Goal: Information Seeking & Learning: Learn about a topic

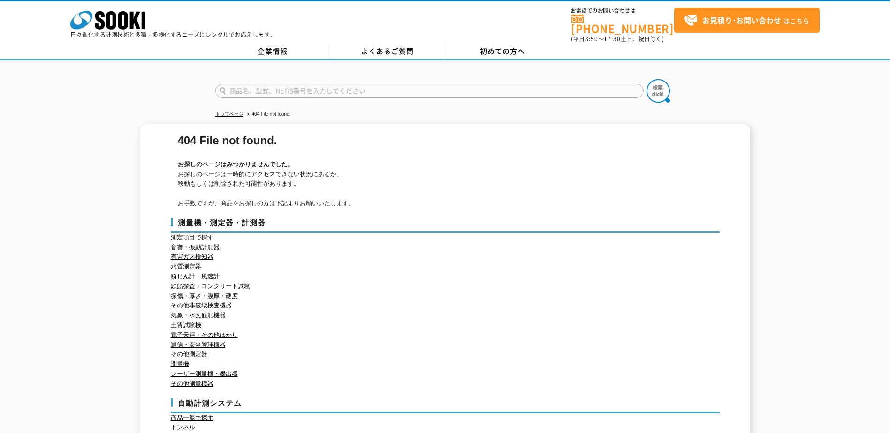
click at [247, 84] on input "text" at bounding box center [429, 91] width 428 height 14
type input "h"
type input "ハンドリフター"
click at [646, 79] on button at bounding box center [657, 90] width 23 height 23
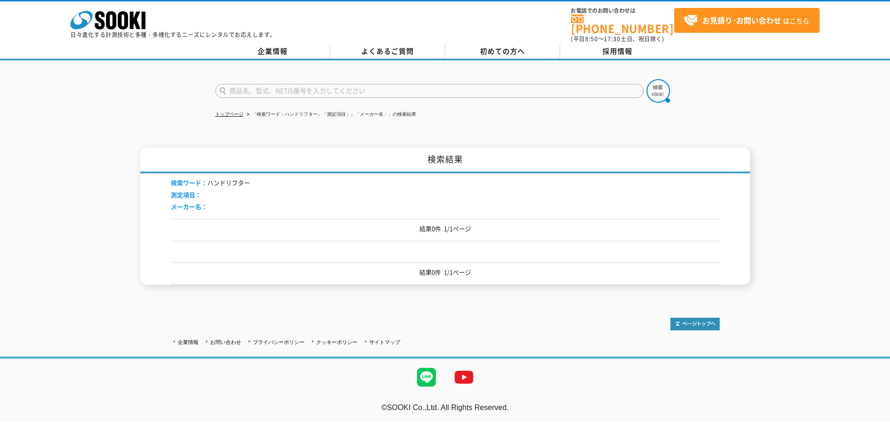
click at [445, 268] on p "結果0件 1/1ページ" at bounding box center [445, 273] width 549 height 10
click at [127, 18] on icon at bounding box center [123, 20] width 10 height 18
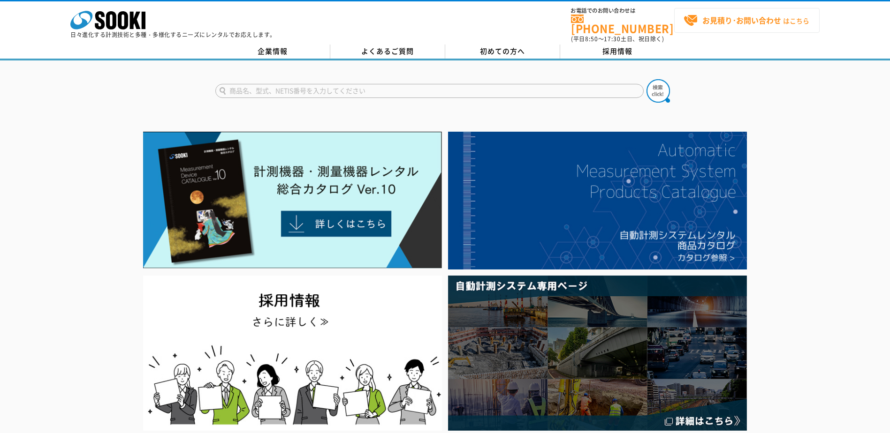
click at [776, 25] on strong "お見積り･お問い合わせ" at bounding box center [741, 20] width 79 height 11
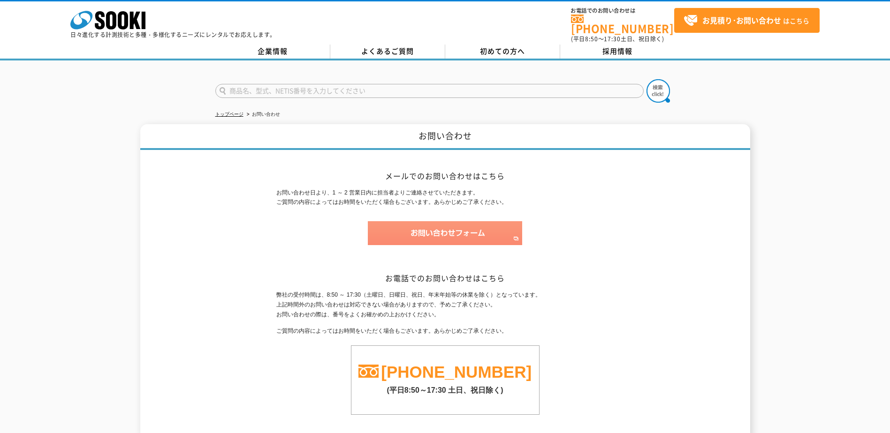
click at [462, 222] on img at bounding box center [445, 233] width 154 height 24
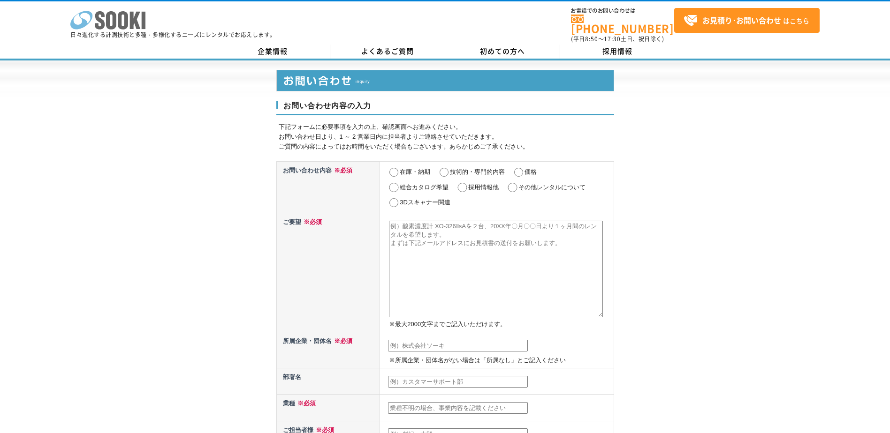
click at [126, 23] on icon at bounding box center [123, 20] width 10 height 18
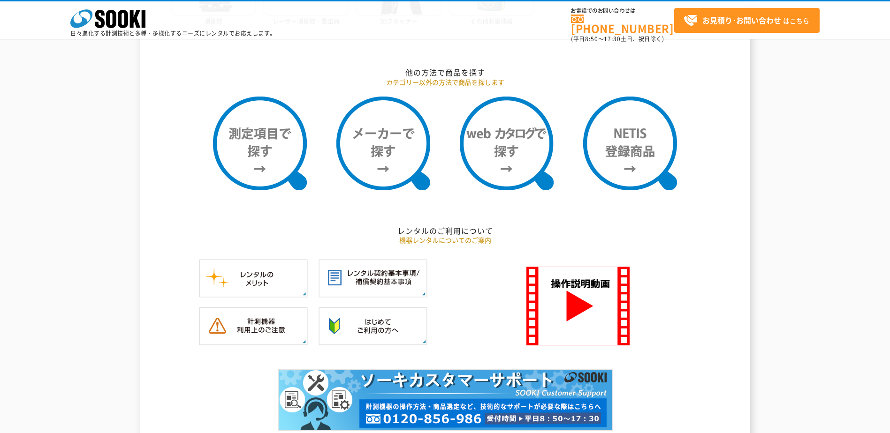
scroll to position [797, 0]
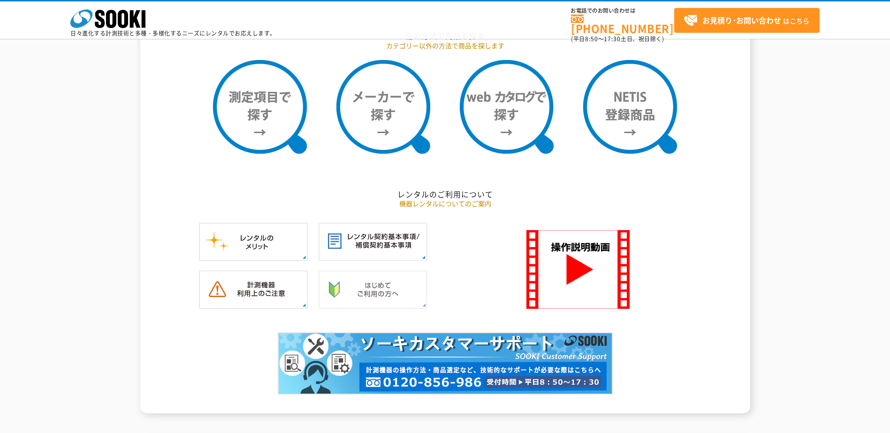
click at [391, 294] on img at bounding box center [372, 290] width 109 height 38
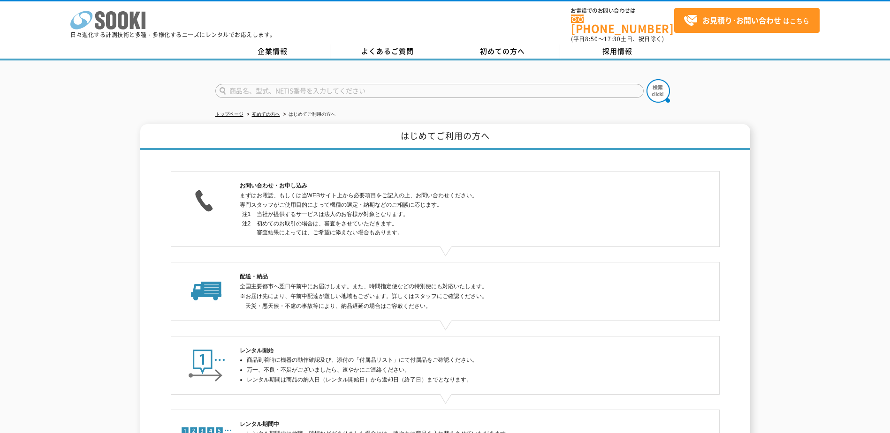
click at [86, 22] on icon at bounding box center [81, 20] width 22 height 18
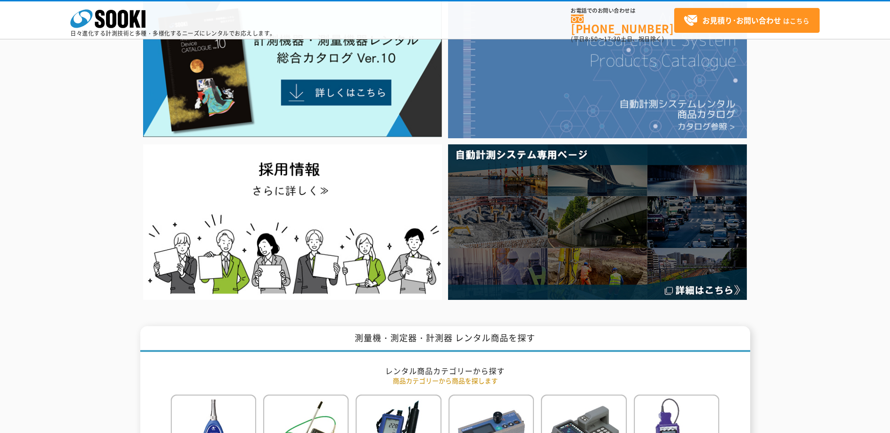
scroll to position [94, 0]
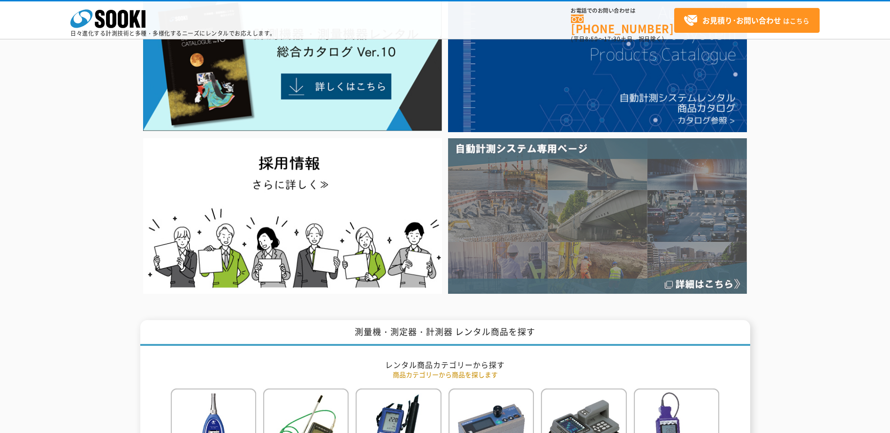
click at [659, 187] on img at bounding box center [597, 215] width 299 height 155
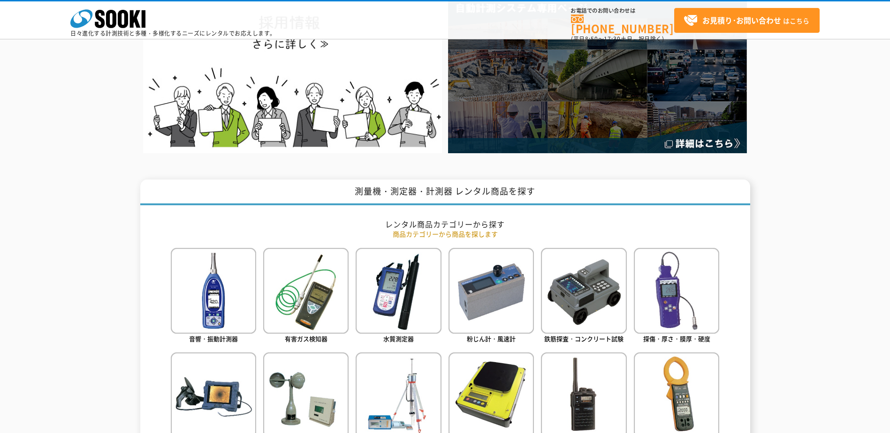
scroll to position [0, 0]
